Goal: Transaction & Acquisition: Purchase product/service

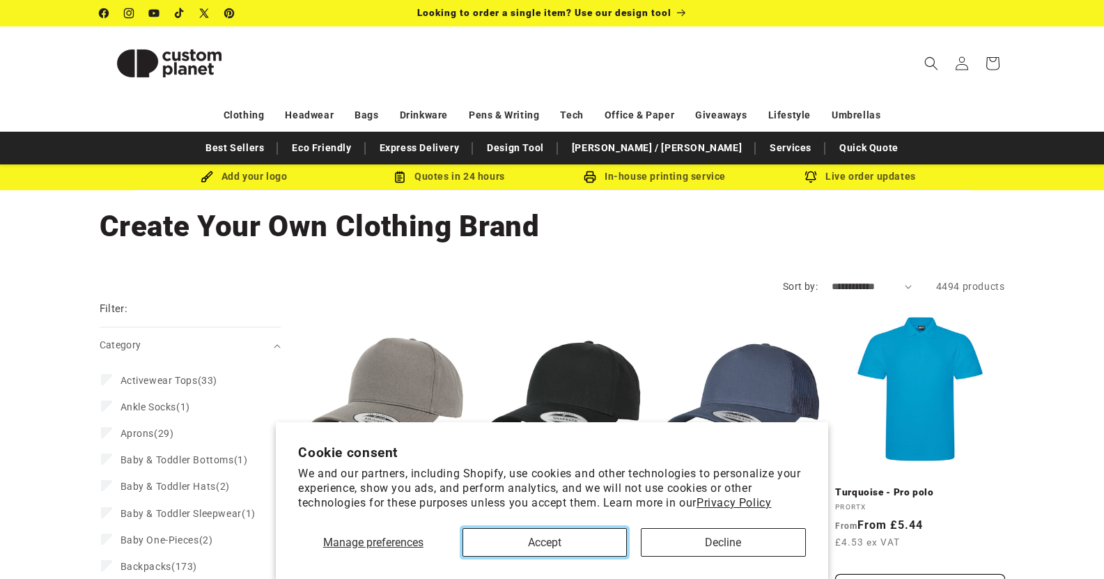
click at [544, 537] on button "Accept" at bounding box center [544, 542] width 165 height 29
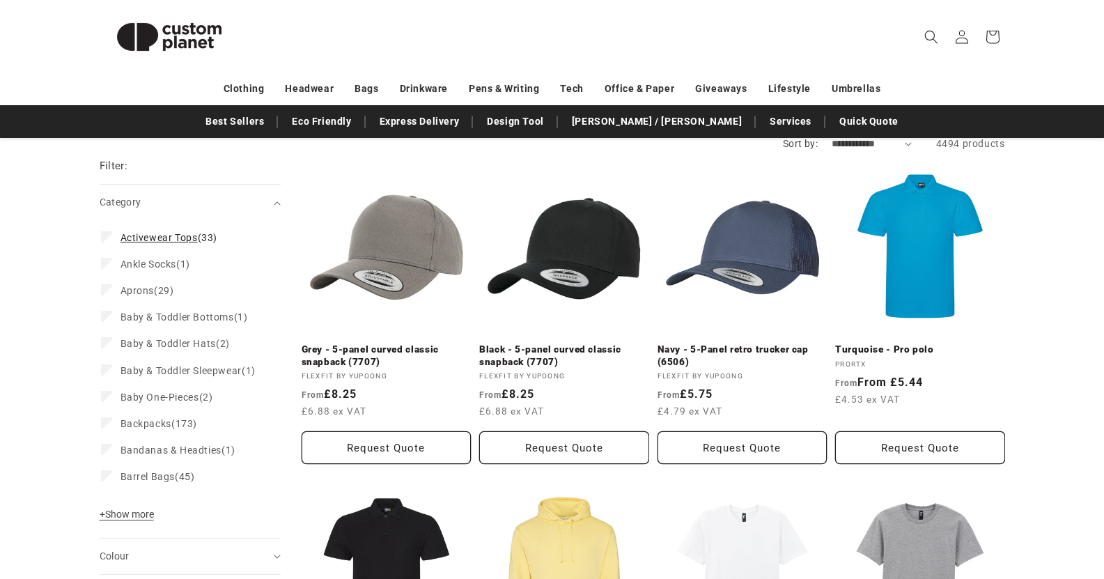
scroll to position [139, 0]
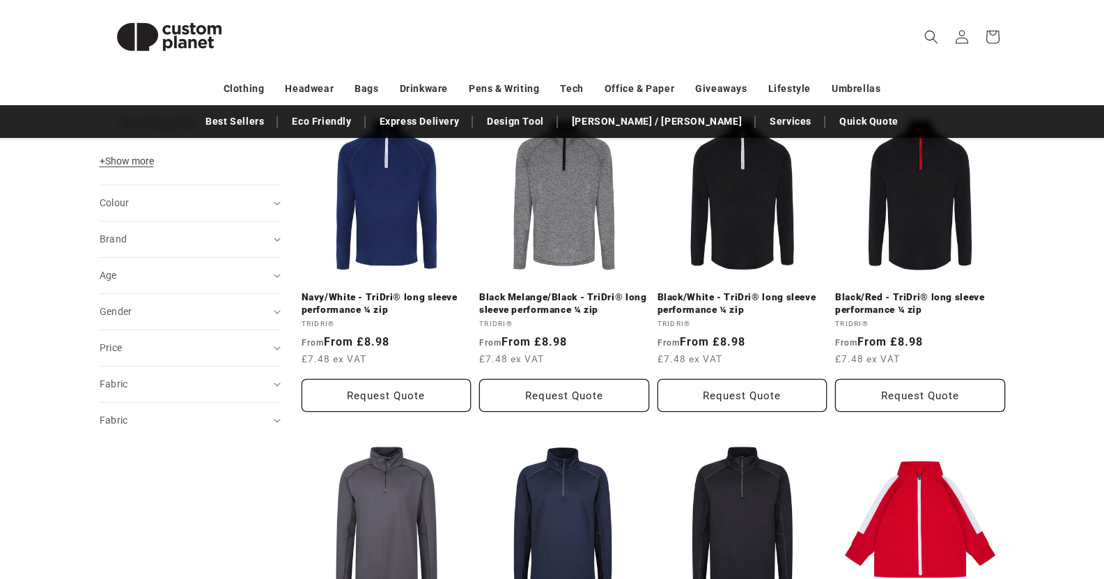
scroll to position [557, 0]
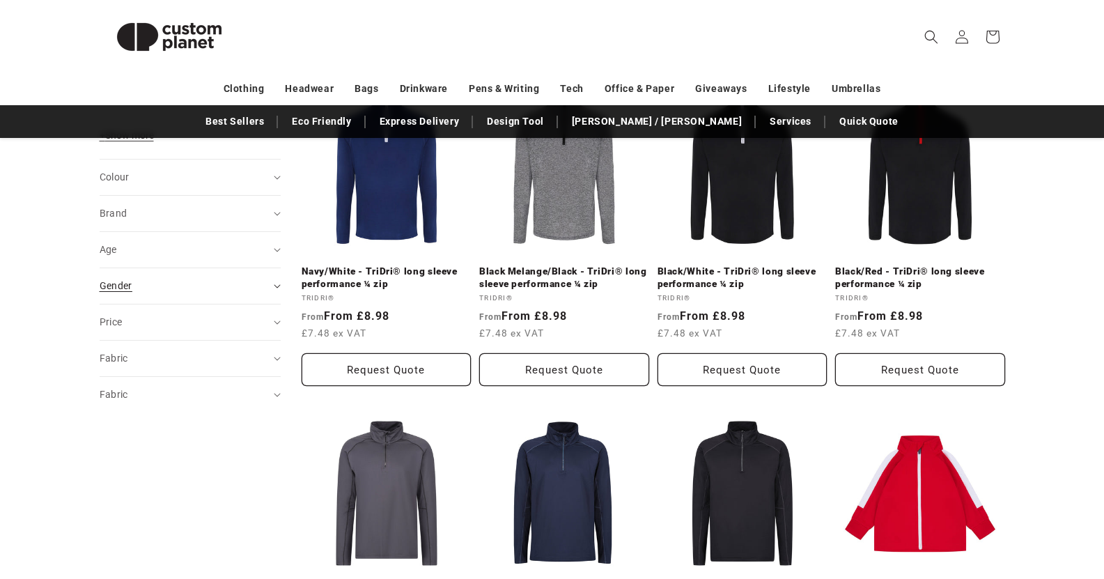
click at [277, 295] on summary "Gender (0)" at bounding box center [190, 286] width 181 height 36
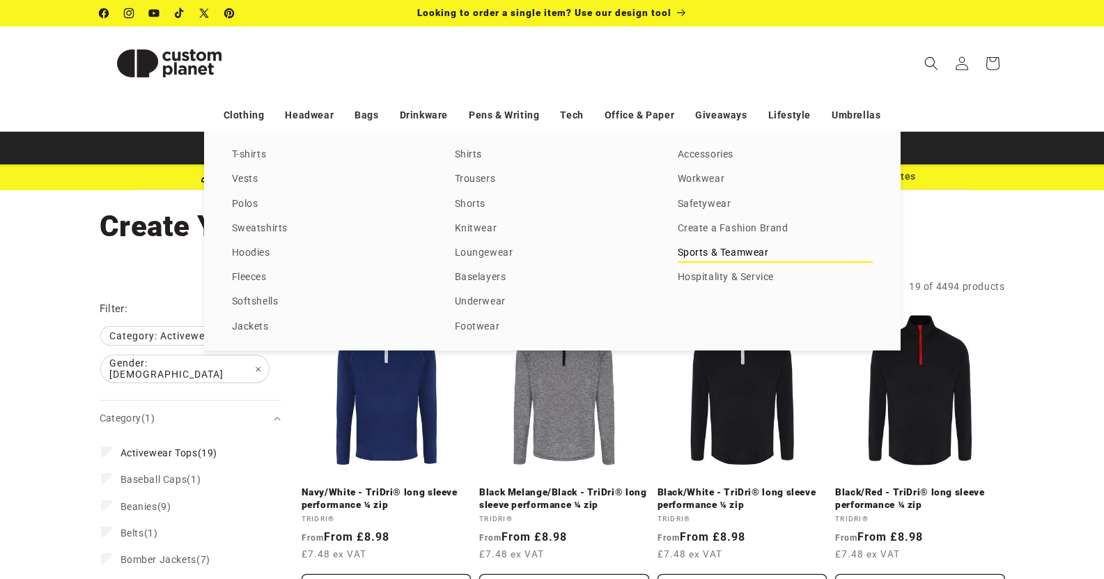
click at [725, 251] on link "Sports & Teamwear" at bounding box center [774, 253] width 195 height 19
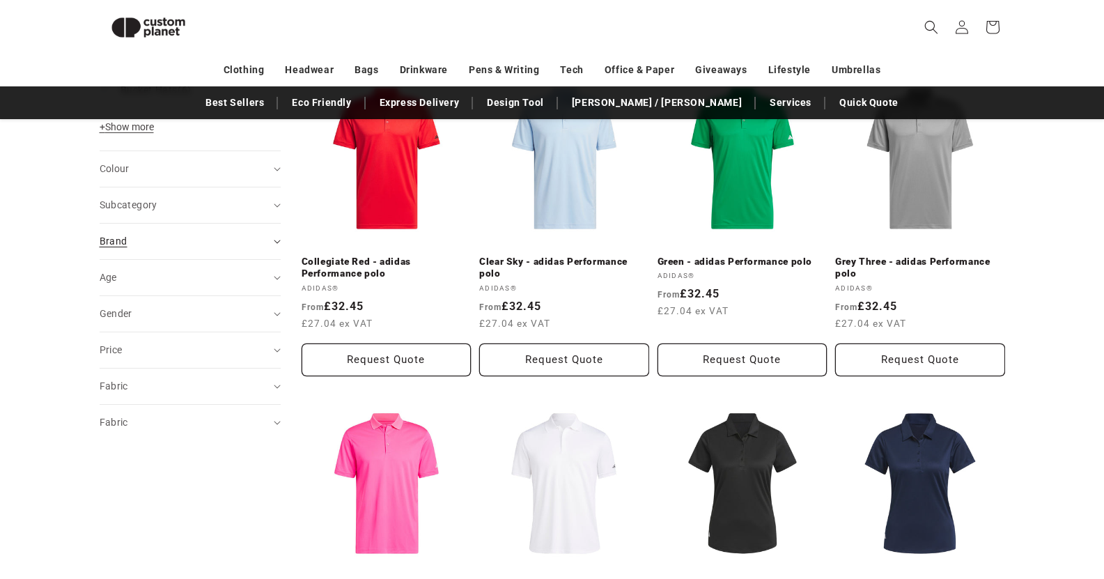
scroll to position [537, 0]
click at [277, 209] on summary "Subcategory (0)" at bounding box center [190, 205] width 181 height 36
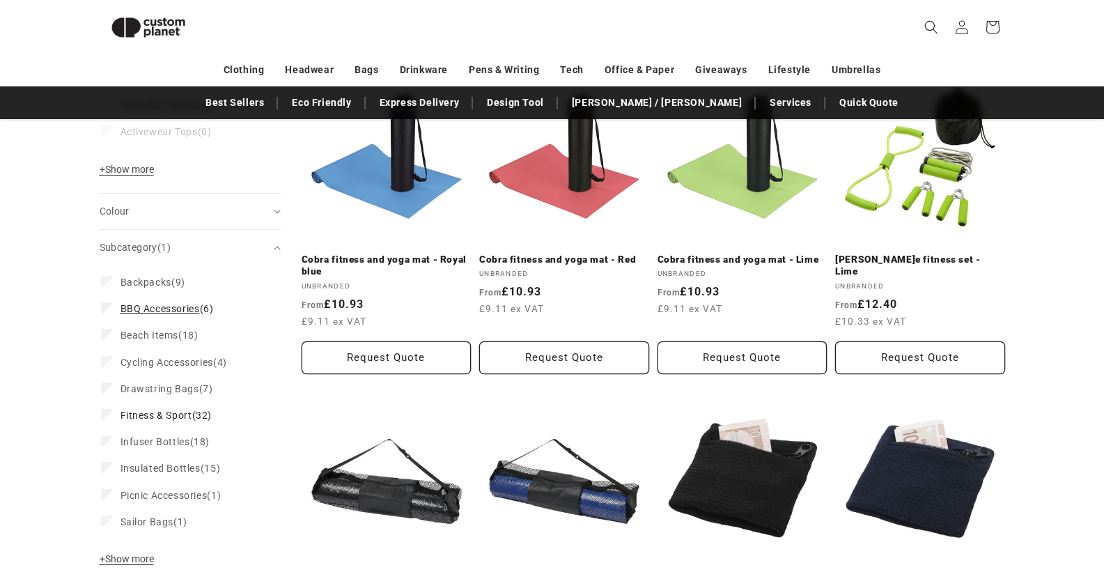
scroll to position [608, 0]
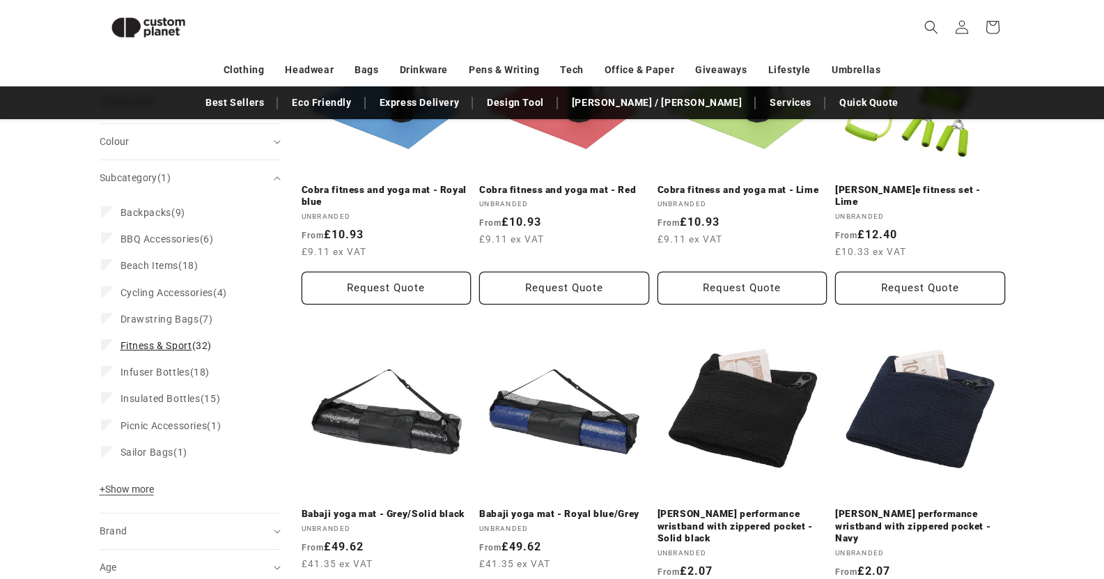
click at [103, 344] on icon at bounding box center [107, 344] width 8 height 5
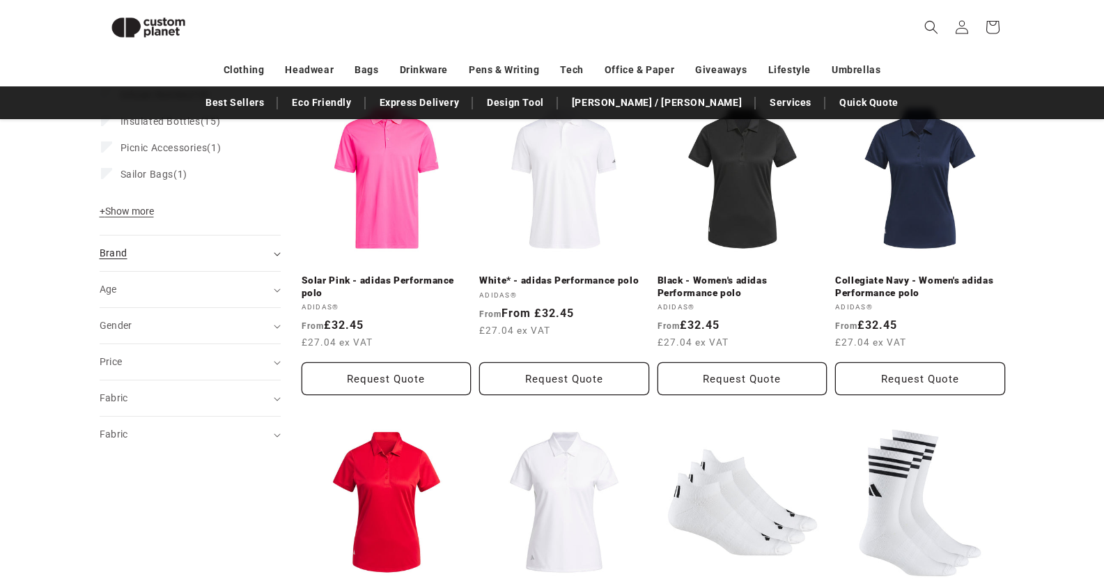
scroll to position [842, 0]
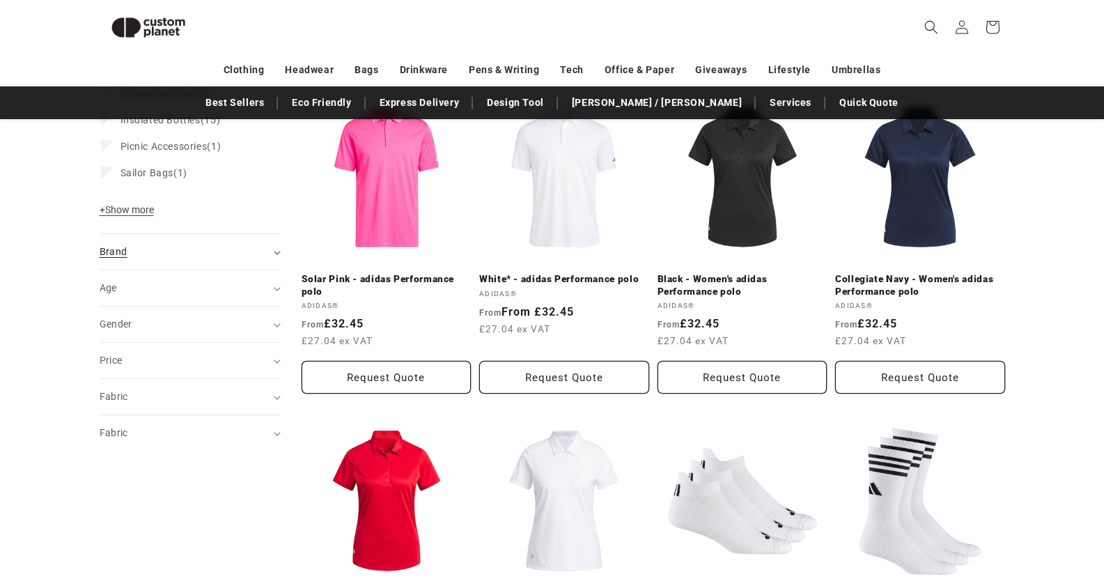
click at [219, 251] on div "Brand (0)" at bounding box center [184, 251] width 169 height 15
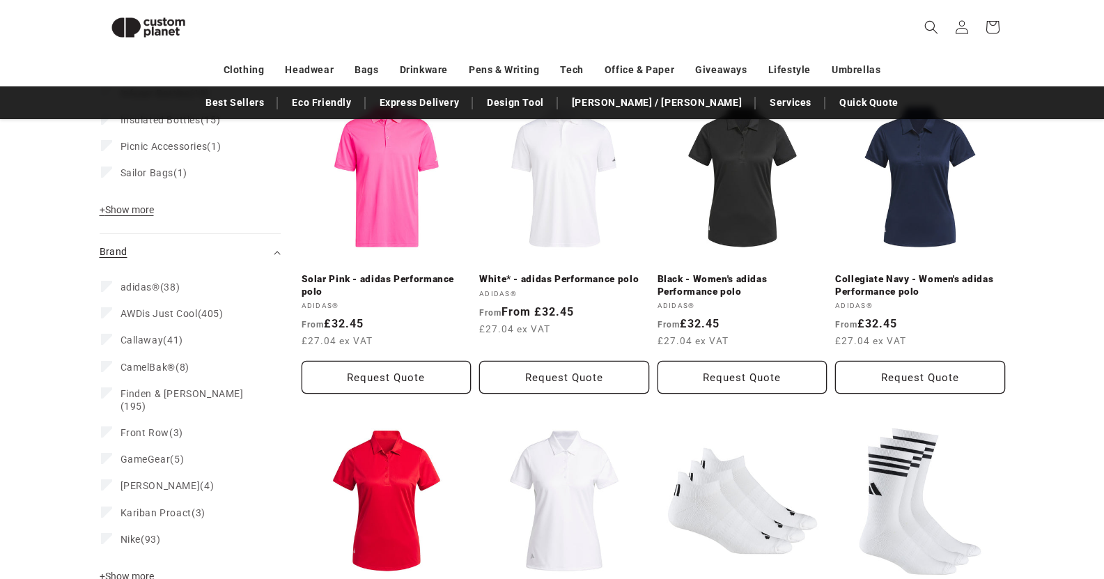
click at [218, 253] on div "Brand (0)" at bounding box center [184, 251] width 169 height 15
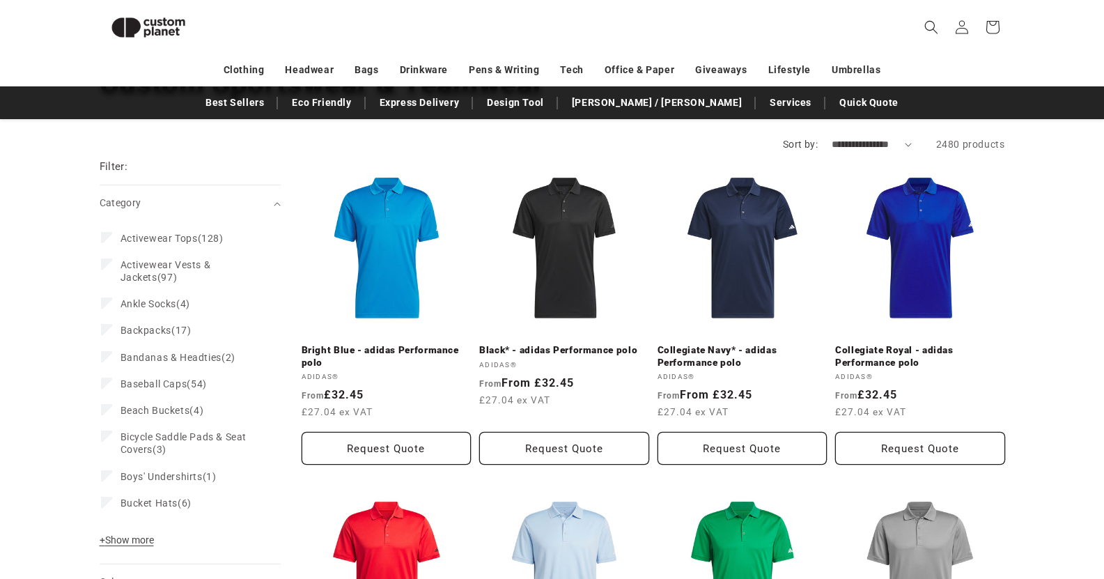
scroll to position [0, 0]
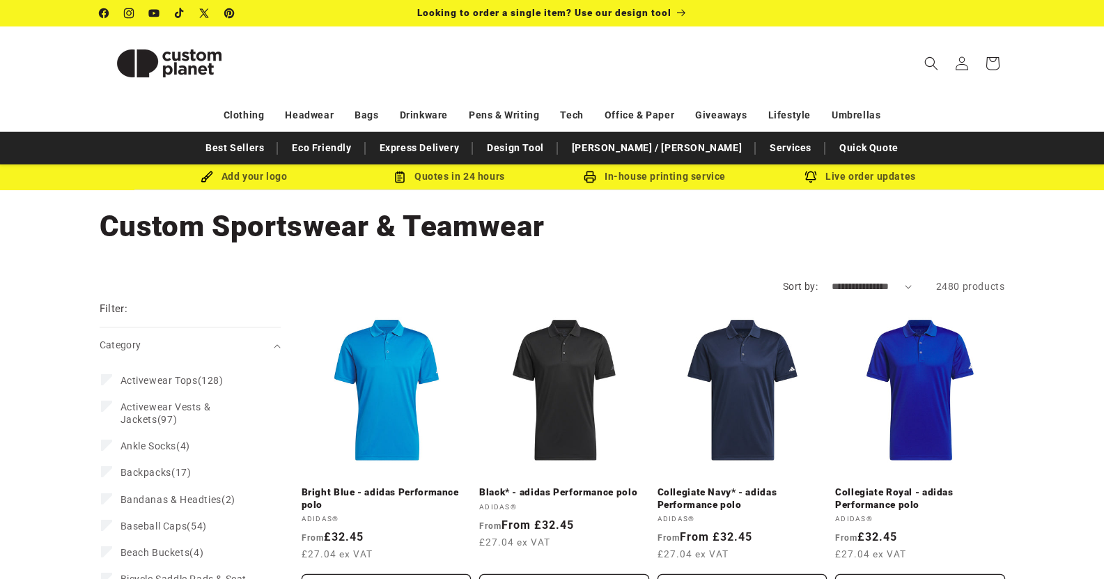
click at [871, 283] on select "**********" at bounding box center [871, 286] width 80 height 15
select select "**********"
click at [831, 279] on select "**********" at bounding box center [871, 286] width 80 height 15
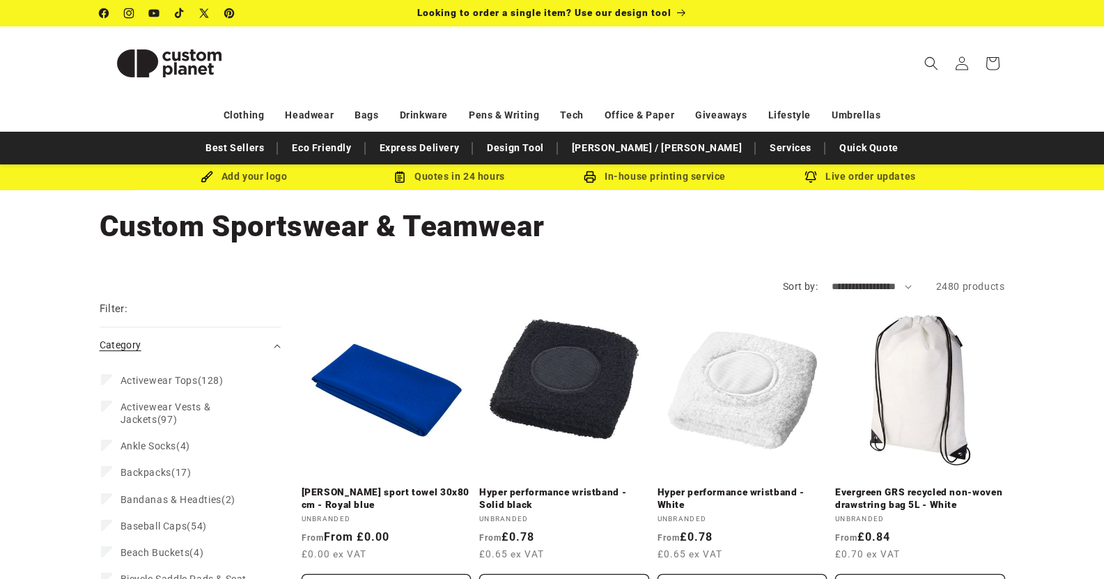
click at [175, 332] on summary "Category (0)" at bounding box center [190, 345] width 181 height 36
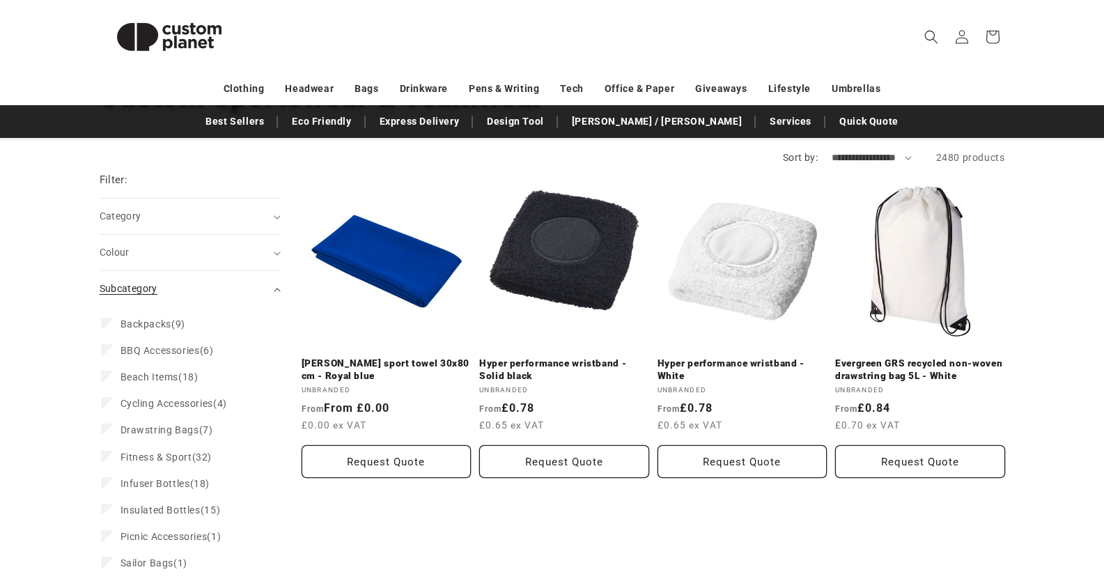
scroll to position [139, 0]
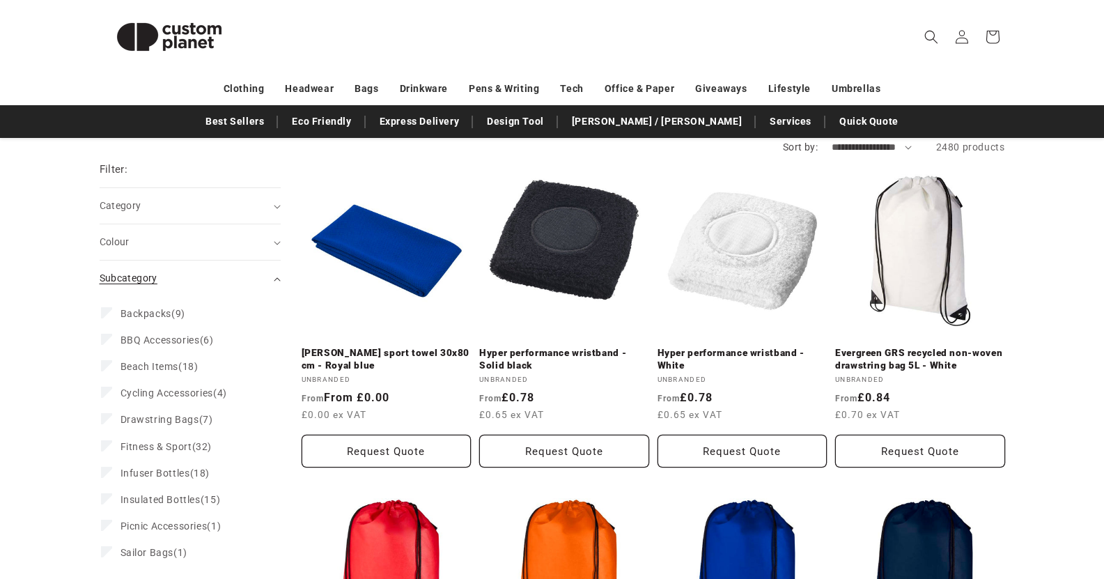
click at [212, 272] on div "Subcategory (0)" at bounding box center [184, 278] width 169 height 15
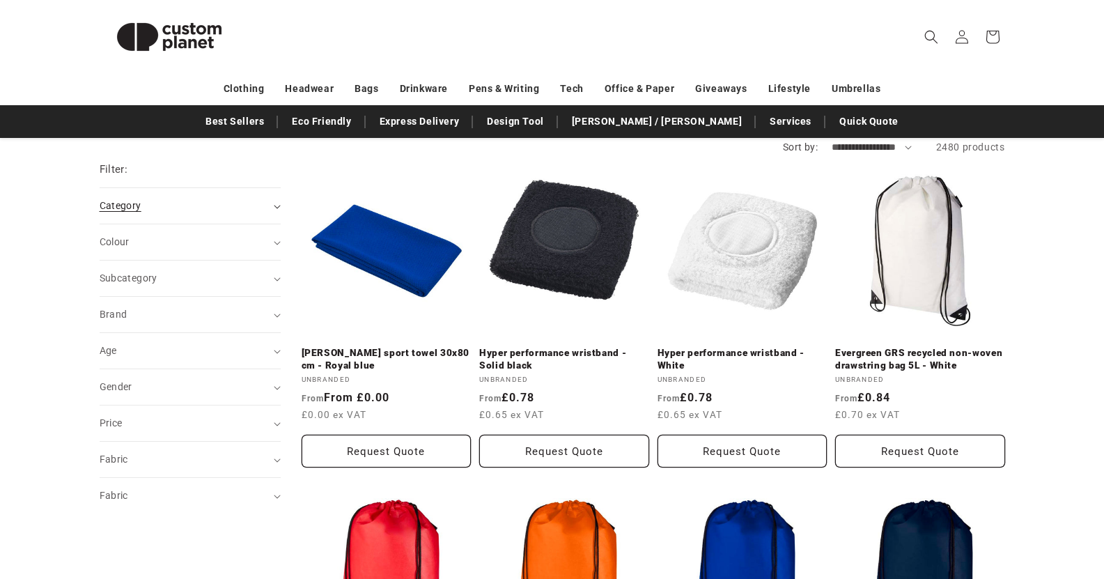
click at [194, 203] on div "Category (0)" at bounding box center [184, 205] width 169 height 15
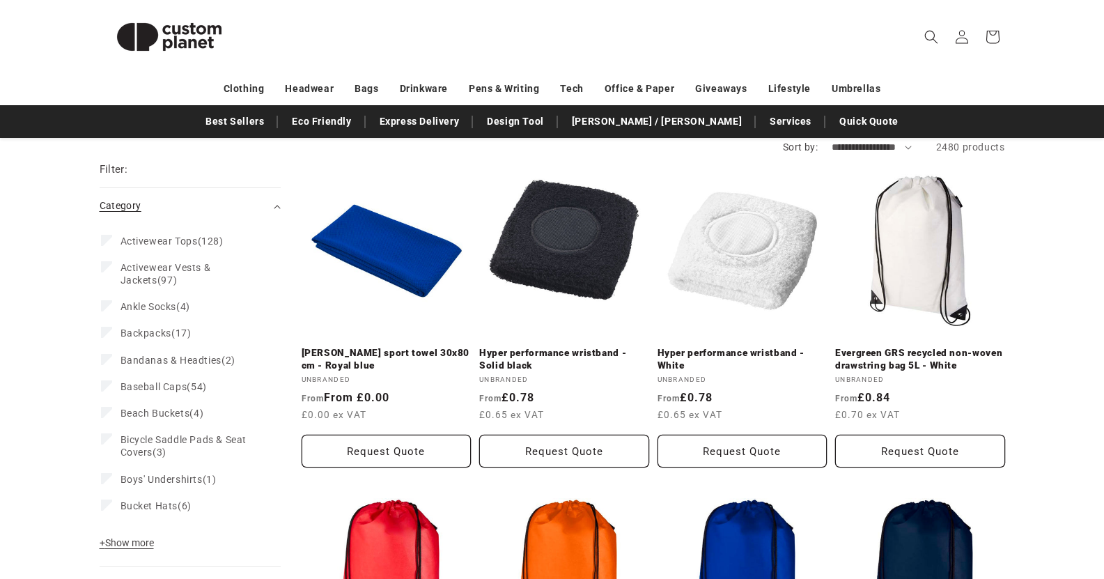
click at [194, 203] on div "Category (0)" at bounding box center [184, 205] width 169 height 15
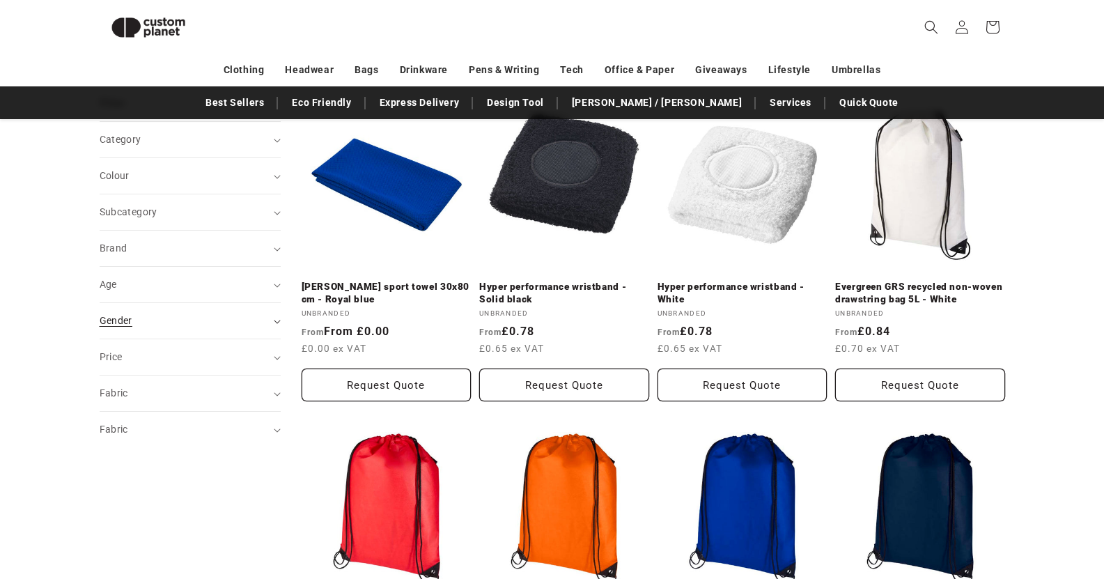
scroll to position [186, 0]
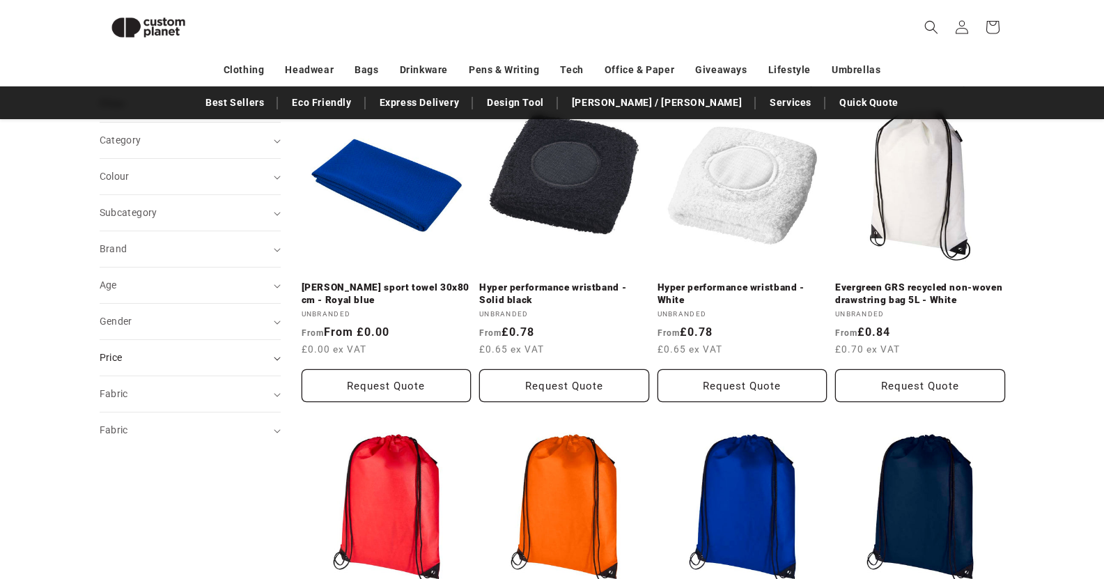
click at [147, 359] on div "Price" at bounding box center [184, 357] width 169 height 15
click at [143, 393] on div "Fabric (0)" at bounding box center [184, 393] width 169 height 15
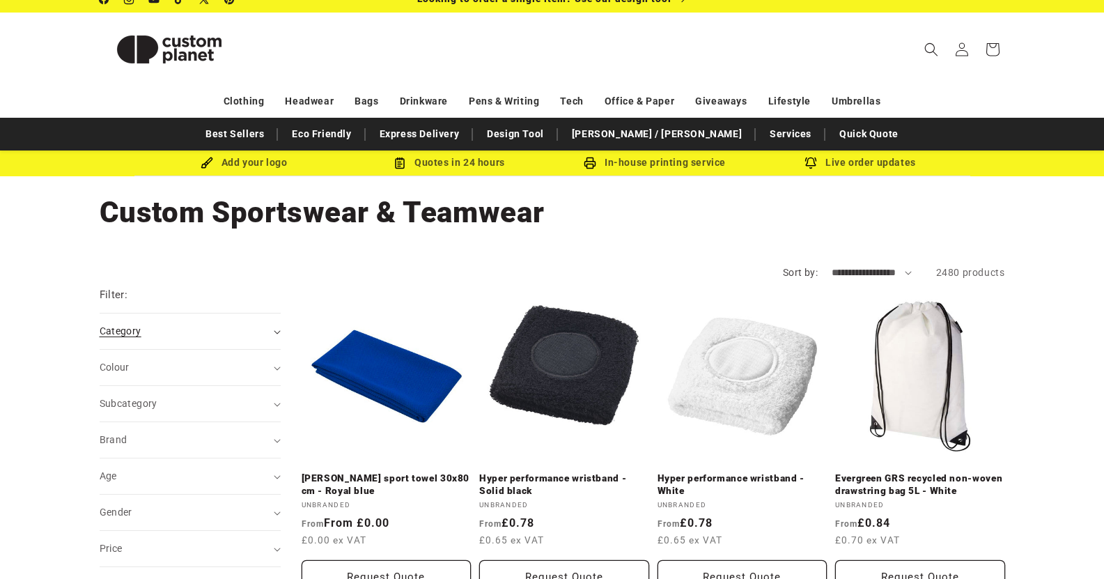
scroll to position [0, 0]
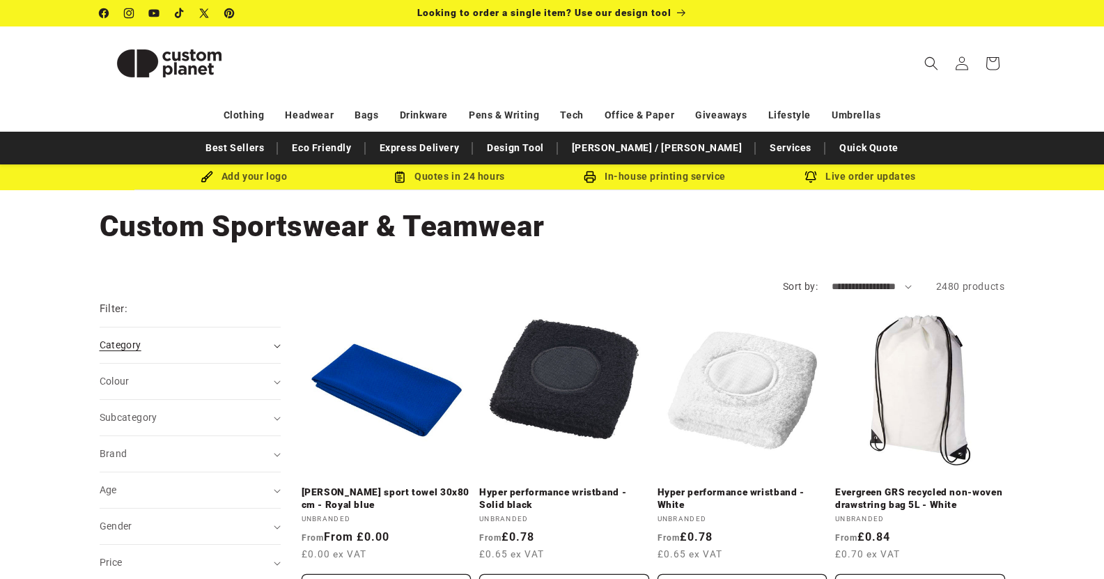
click at [147, 343] on div "Category (0)" at bounding box center [184, 345] width 169 height 15
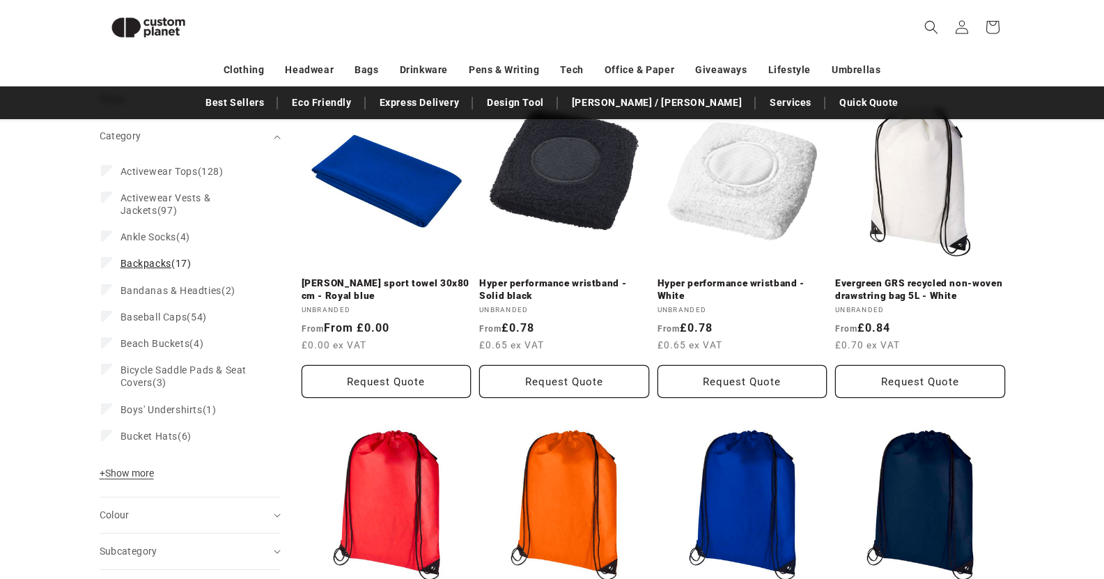
scroll to position [189, 0]
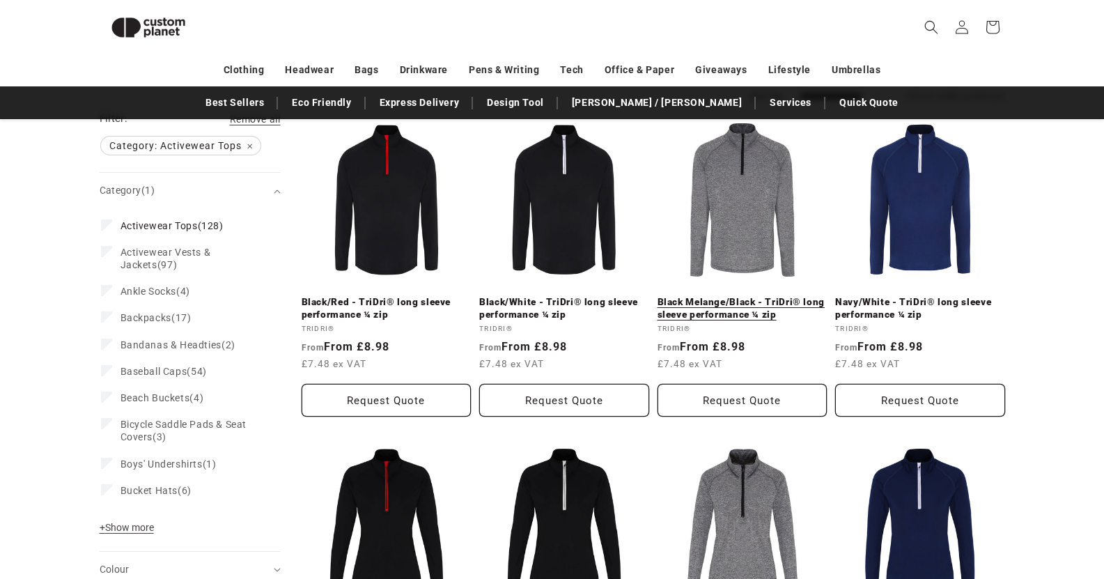
scroll to position [189, 0]
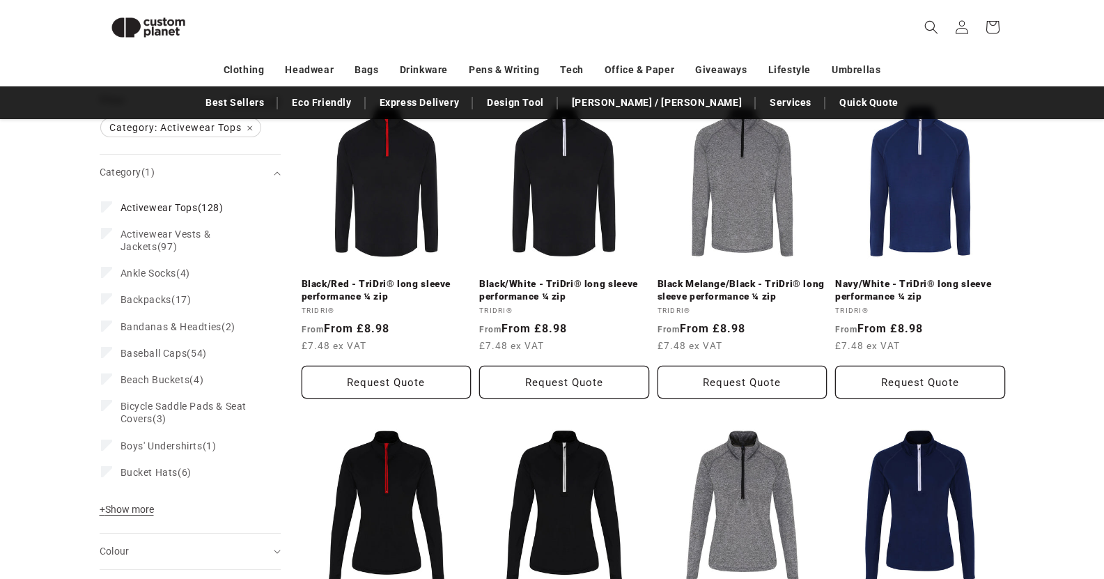
click at [143, 511] on span "+ Show more" at bounding box center [127, 508] width 54 height 11
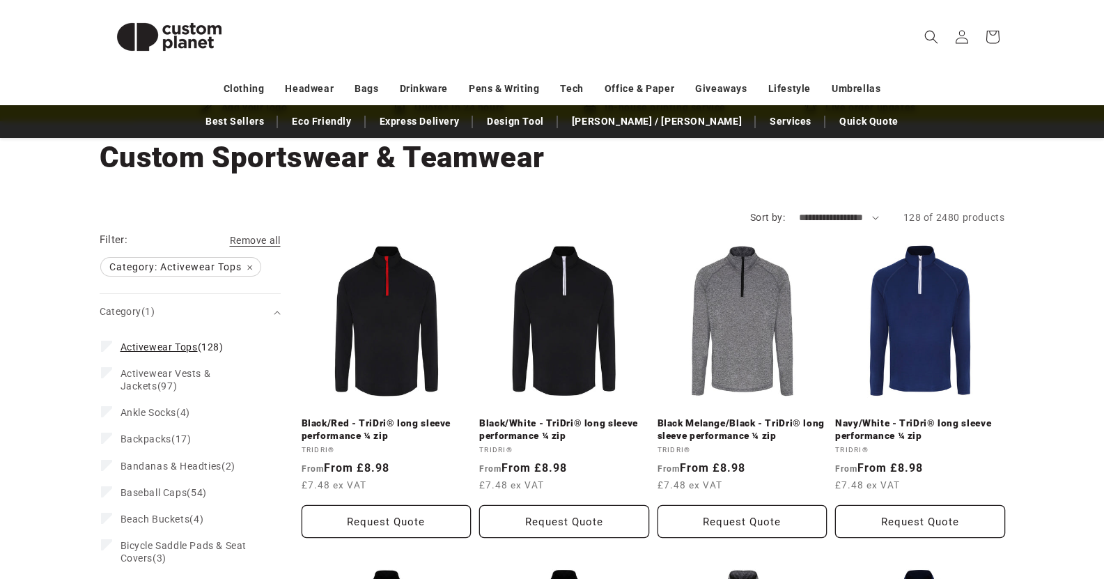
scroll to position [70, 0]
click at [123, 343] on span "Activewear Tops" at bounding box center [158, 345] width 77 height 11
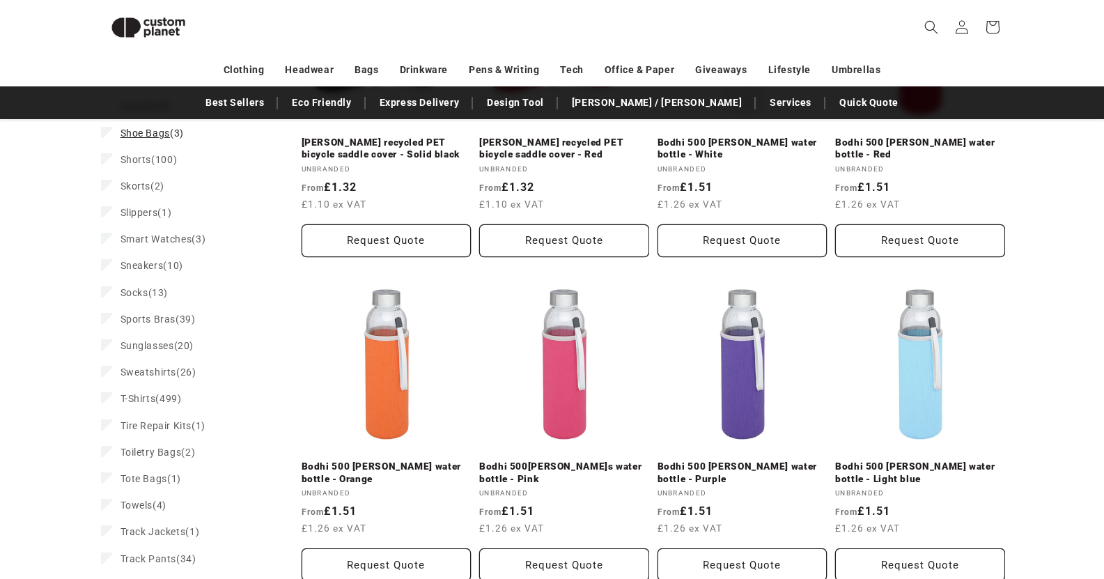
scroll to position [1303, 0]
click at [131, 404] on span "T-Shirts" at bounding box center [138, 398] width 36 height 11
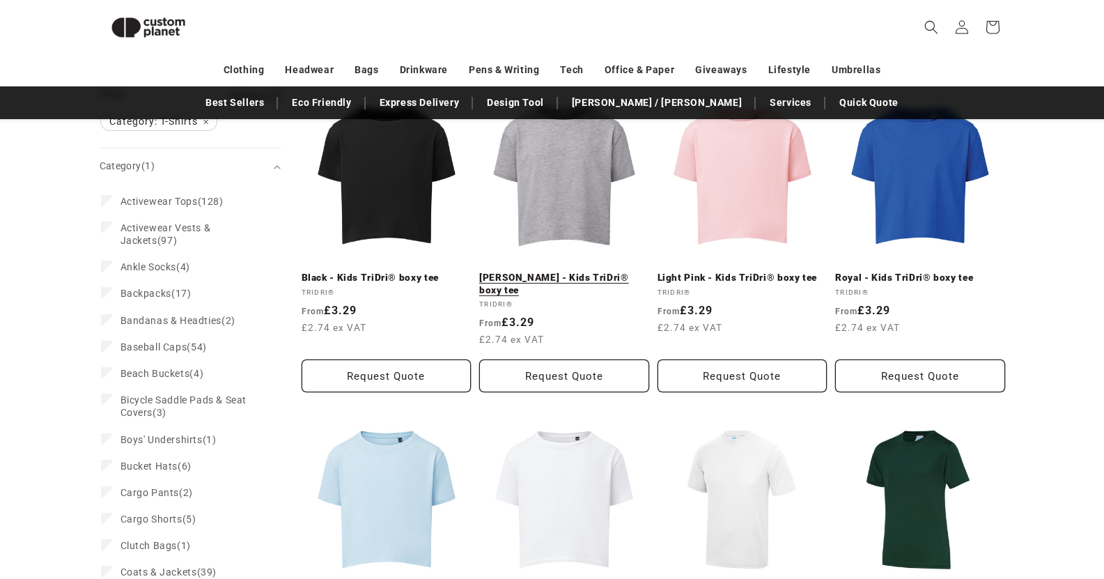
scroll to position [190, 0]
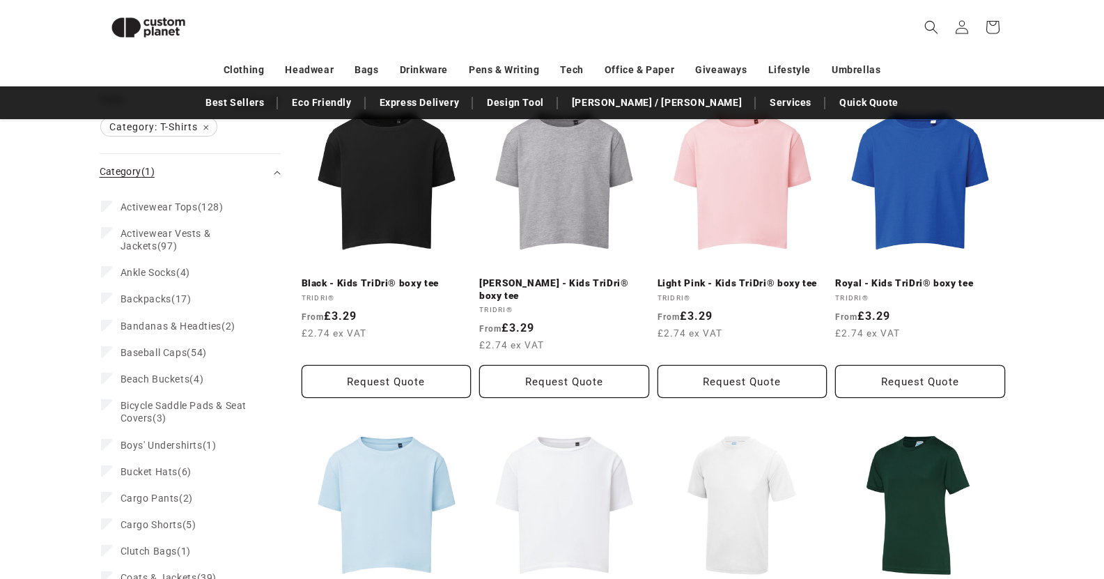
click at [215, 180] on summary "Category (1)" at bounding box center [190, 172] width 181 height 36
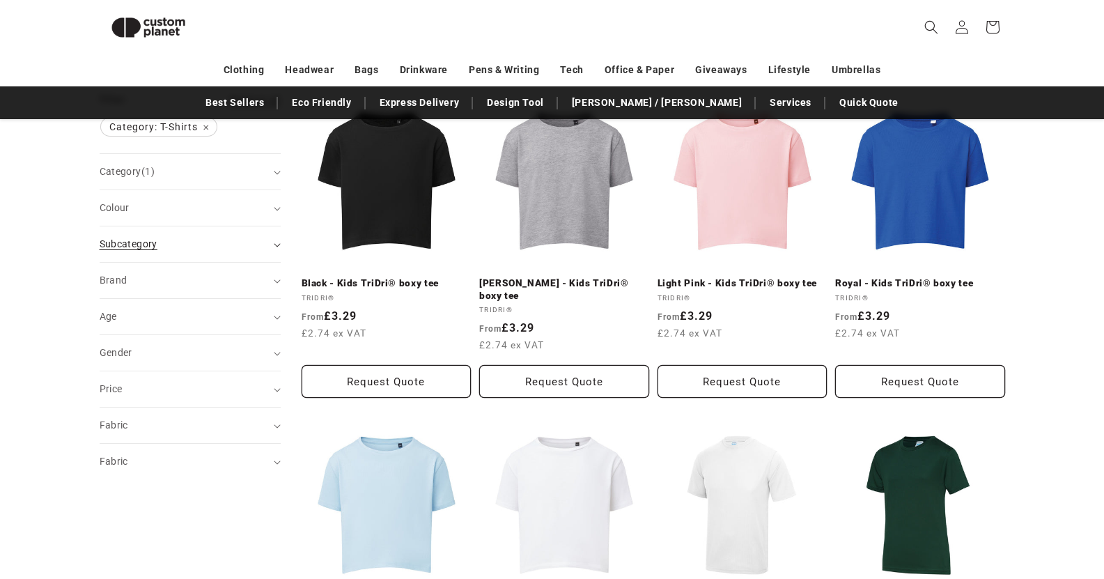
click at [186, 246] on div "Subcategory (0)" at bounding box center [184, 244] width 169 height 15
click at [186, 245] on div "Subcategory (0)" at bounding box center [184, 244] width 169 height 15
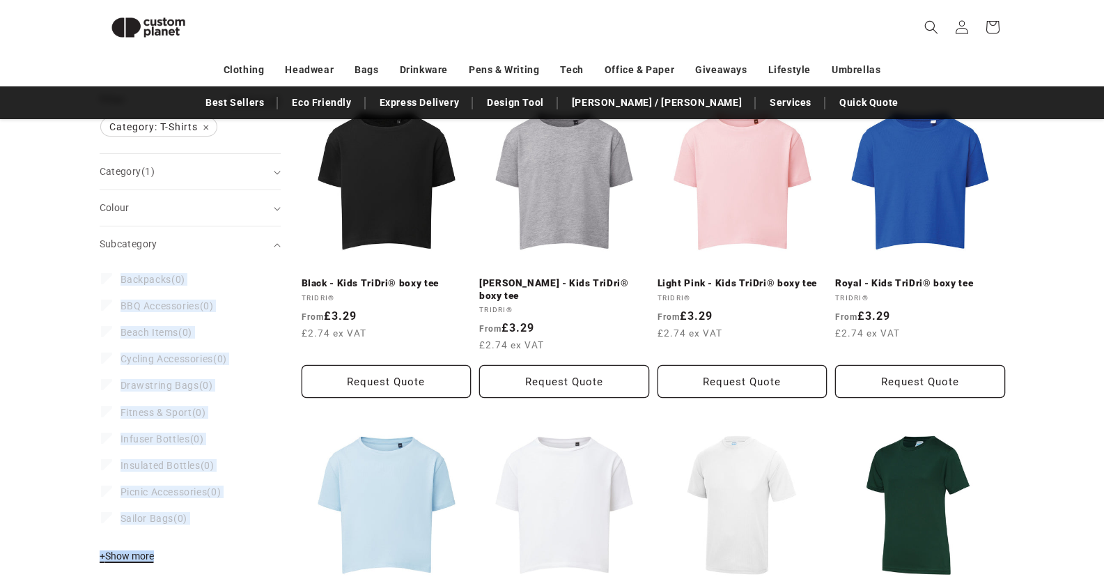
click at [116, 560] on span "+ Show more" at bounding box center [127, 555] width 54 height 11
click at [169, 249] on div "Subcategory (0)" at bounding box center [184, 244] width 169 height 15
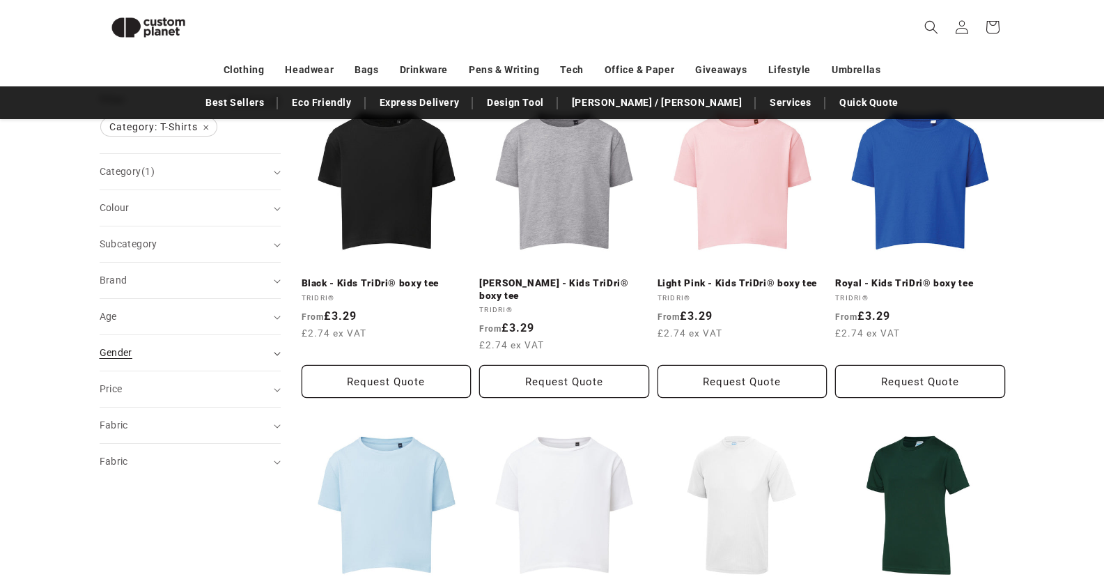
click at [157, 352] on div "Gender (0)" at bounding box center [184, 352] width 169 height 15
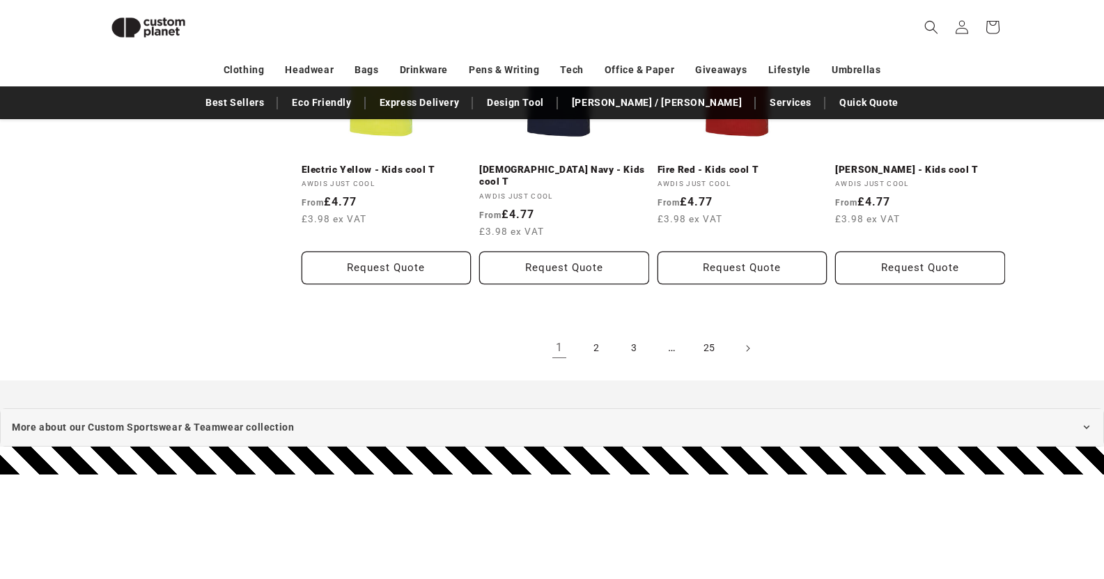
scroll to position [1652, 0]
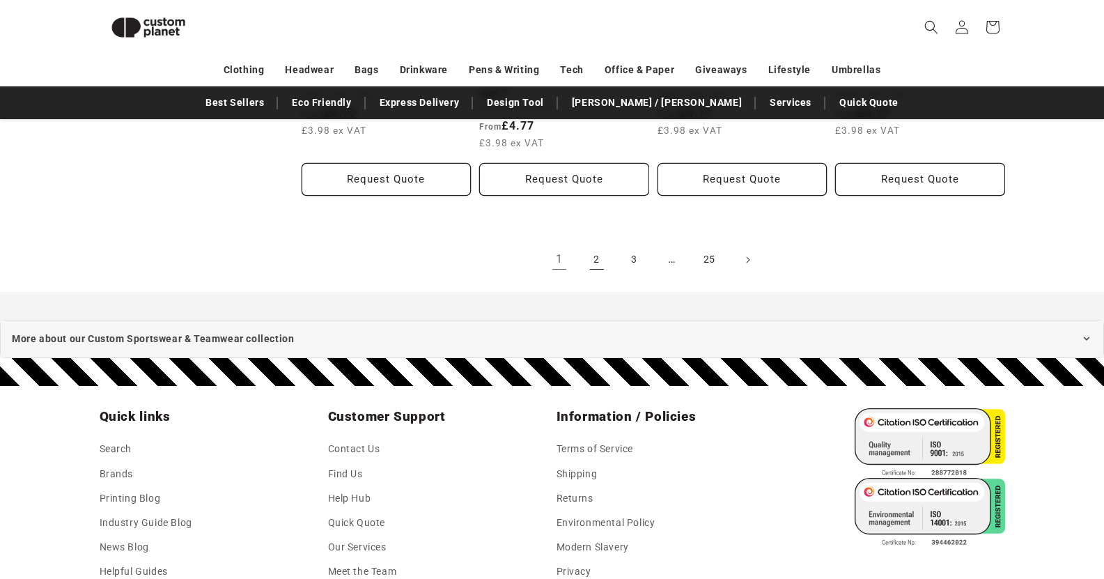
click at [591, 249] on link "2" at bounding box center [596, 259] width 31 height 31
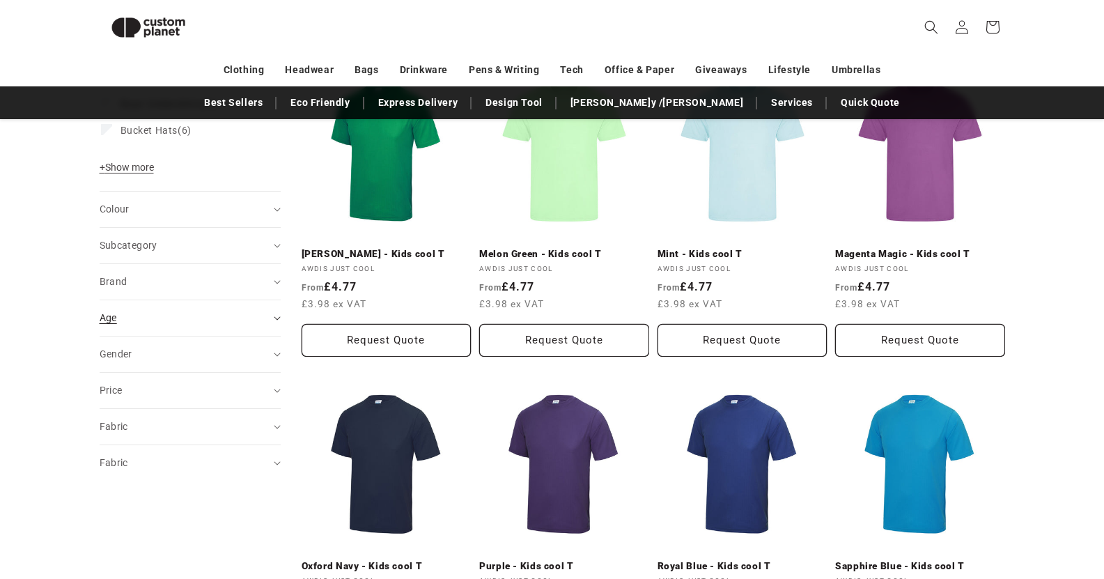
scroll to position [538, 0]
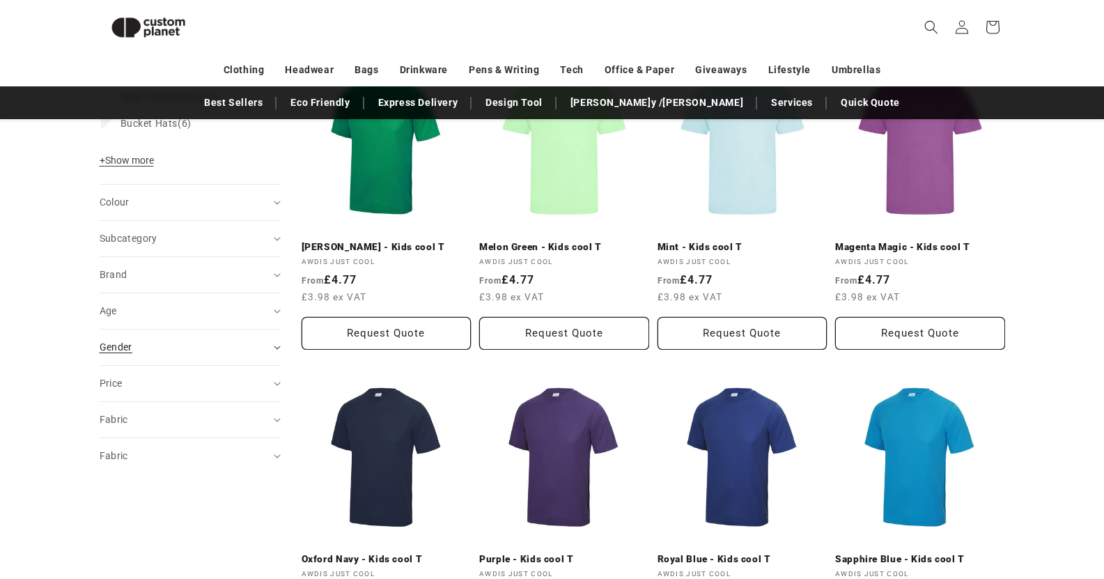
click at [142, 347] on div "Gender (0)" at bounding box center [184, 347] width 169 height 15
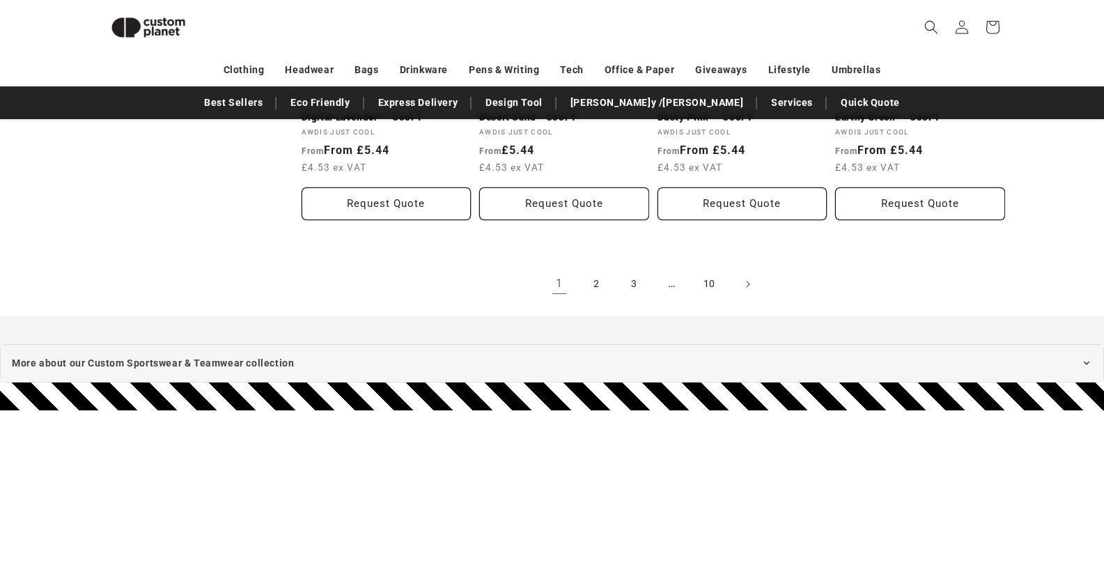
scroll to position [1651, 0]
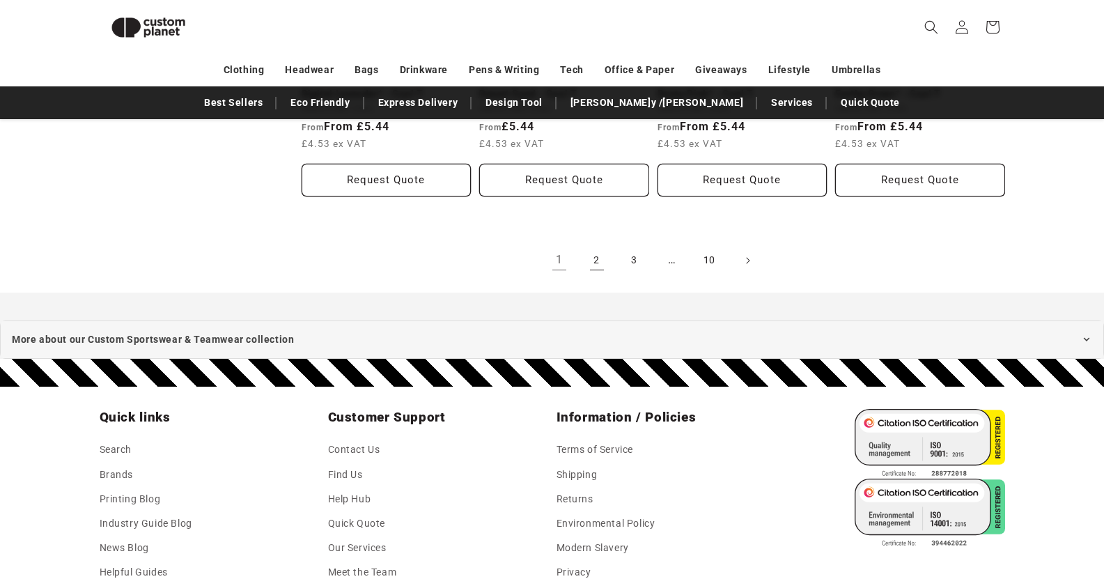
click at [592, 265] on link "2" at bounding box center [596, 260] width 31 height 31
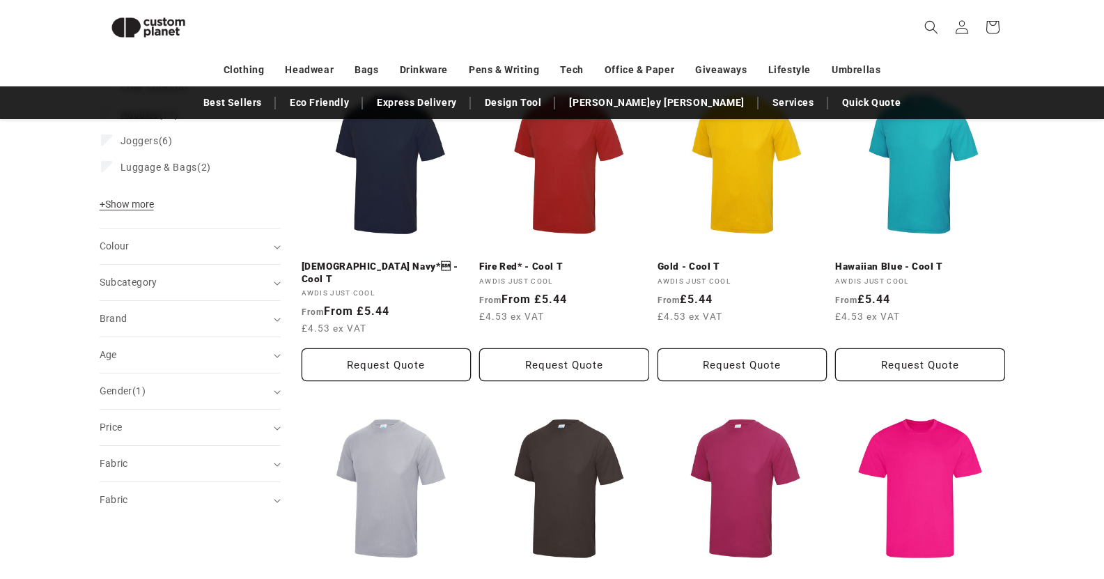
scroll to position [538, 0]
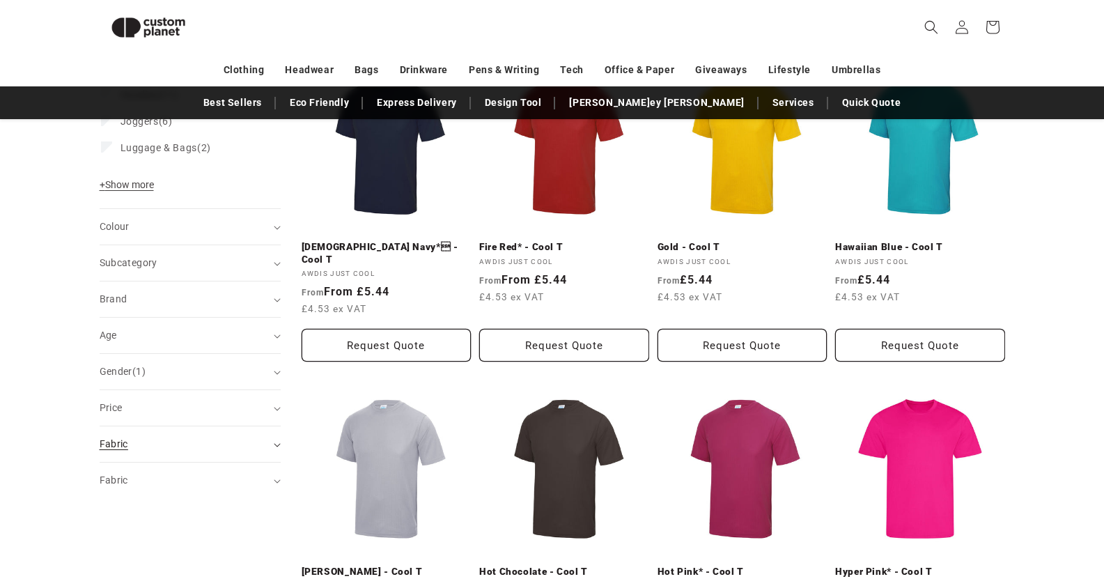
click at [194, 428] on summary "Fabric (0)" at bounding box center [190, 444] width 181 height 36
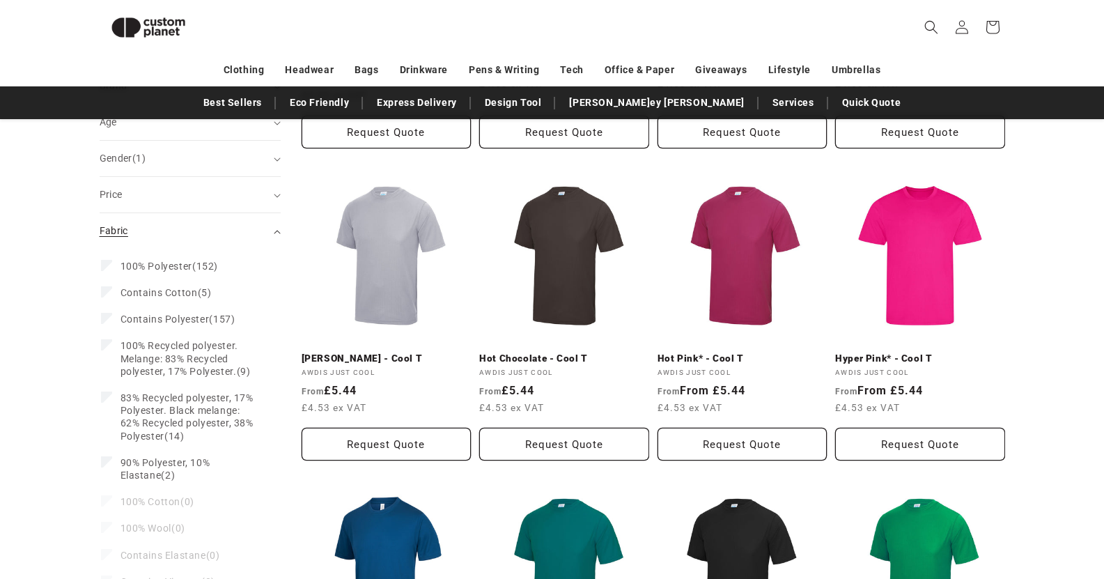
scroll to position [747, 0]
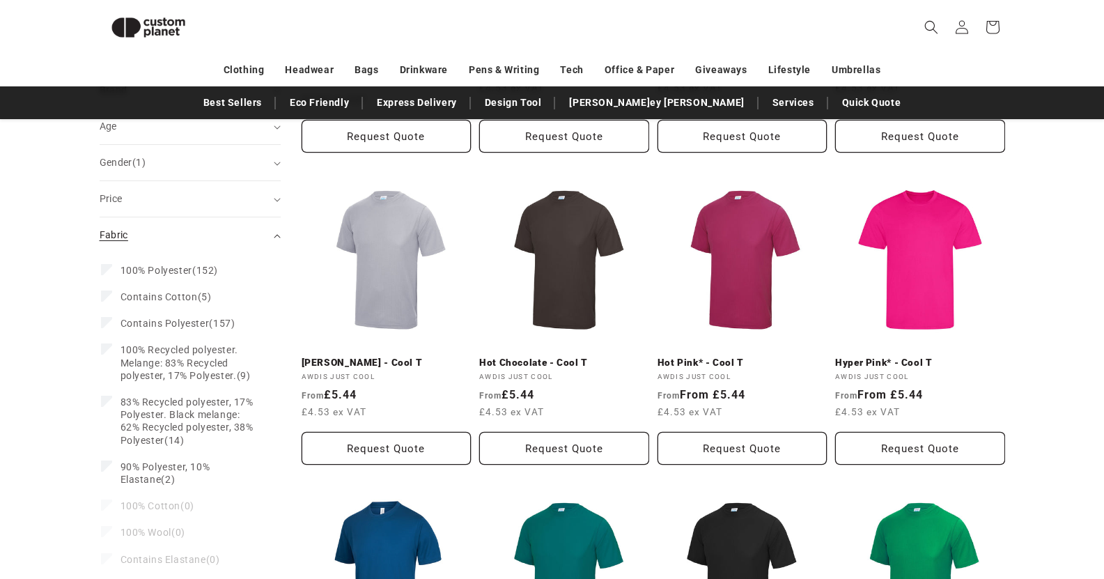
click at [196, 235] on summary "Fabric (0)" at bounding box center [190, 235] width 181 height 36
